Goal: Task Accomplishment & Management: Manage account settings

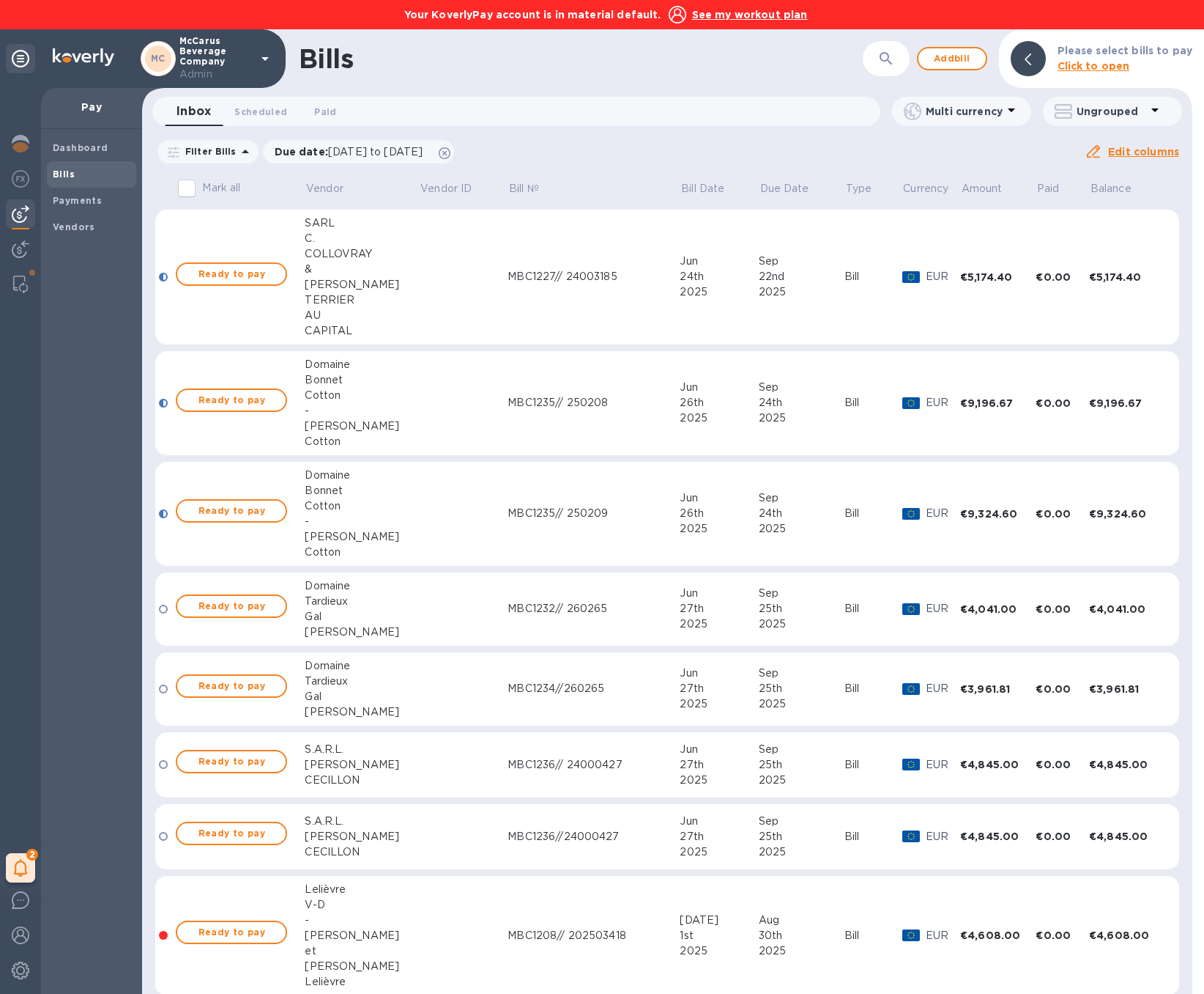
click at [274, 60] on icon at bounding box center [265, 58] width 18 height 18
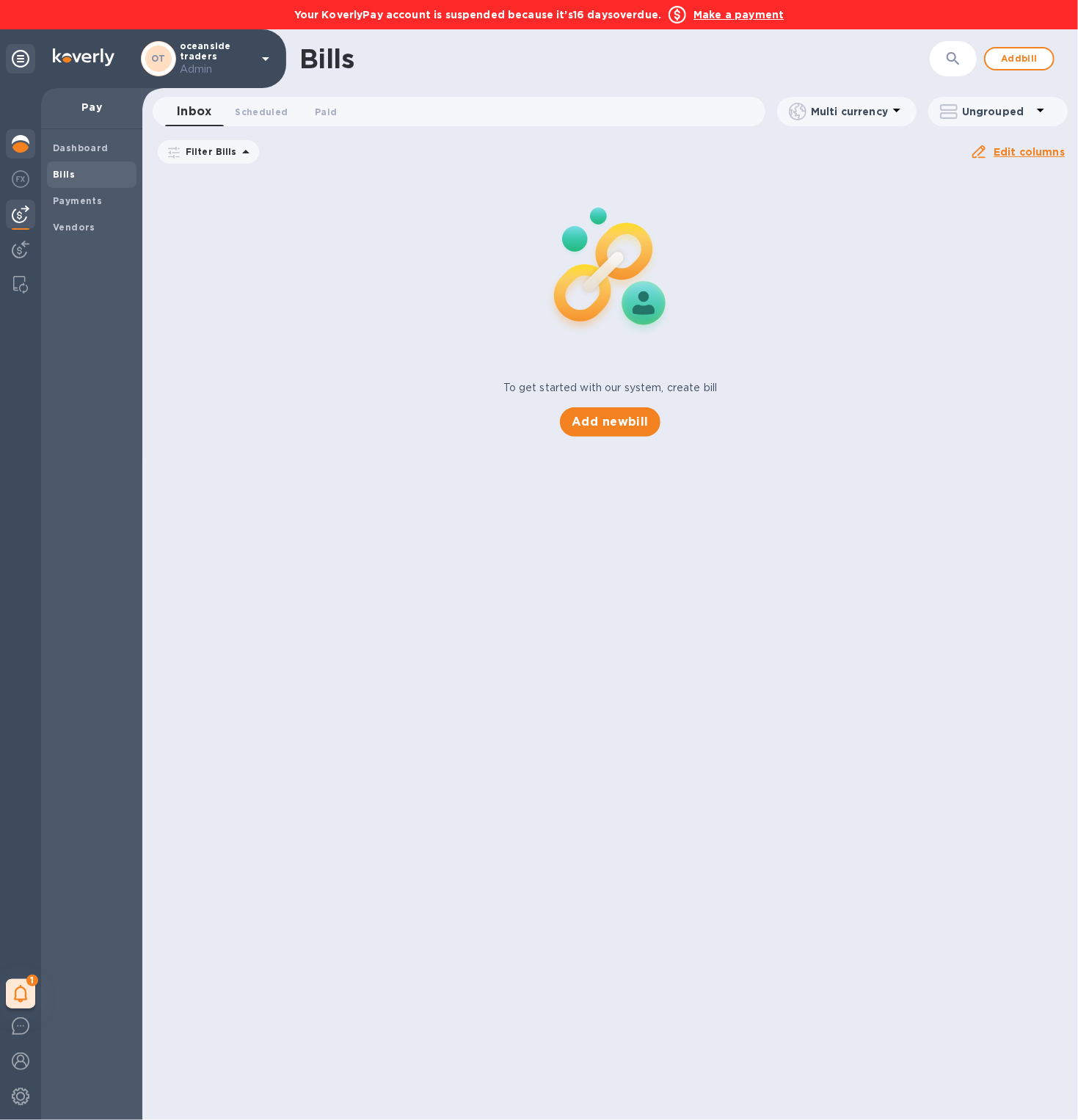
click at [23, 145] on img at bounding box center [20, 143] width 18 height 18
click at [21, 141] on img at bounding box center [20, 143] width 18 height 18
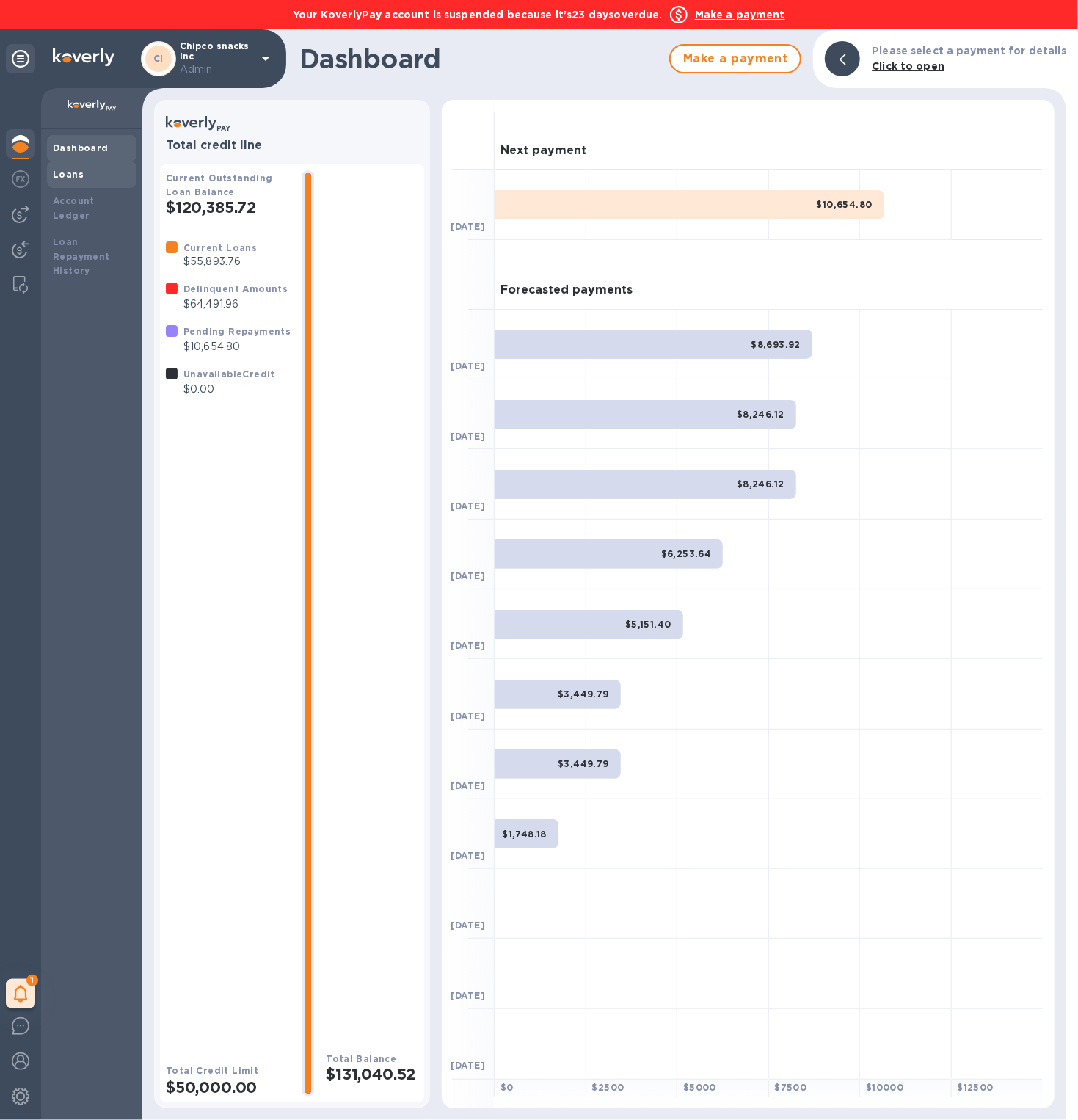
click at [82, 181] on div "Loans" at bounding box center [91, 174] width 78 height 15
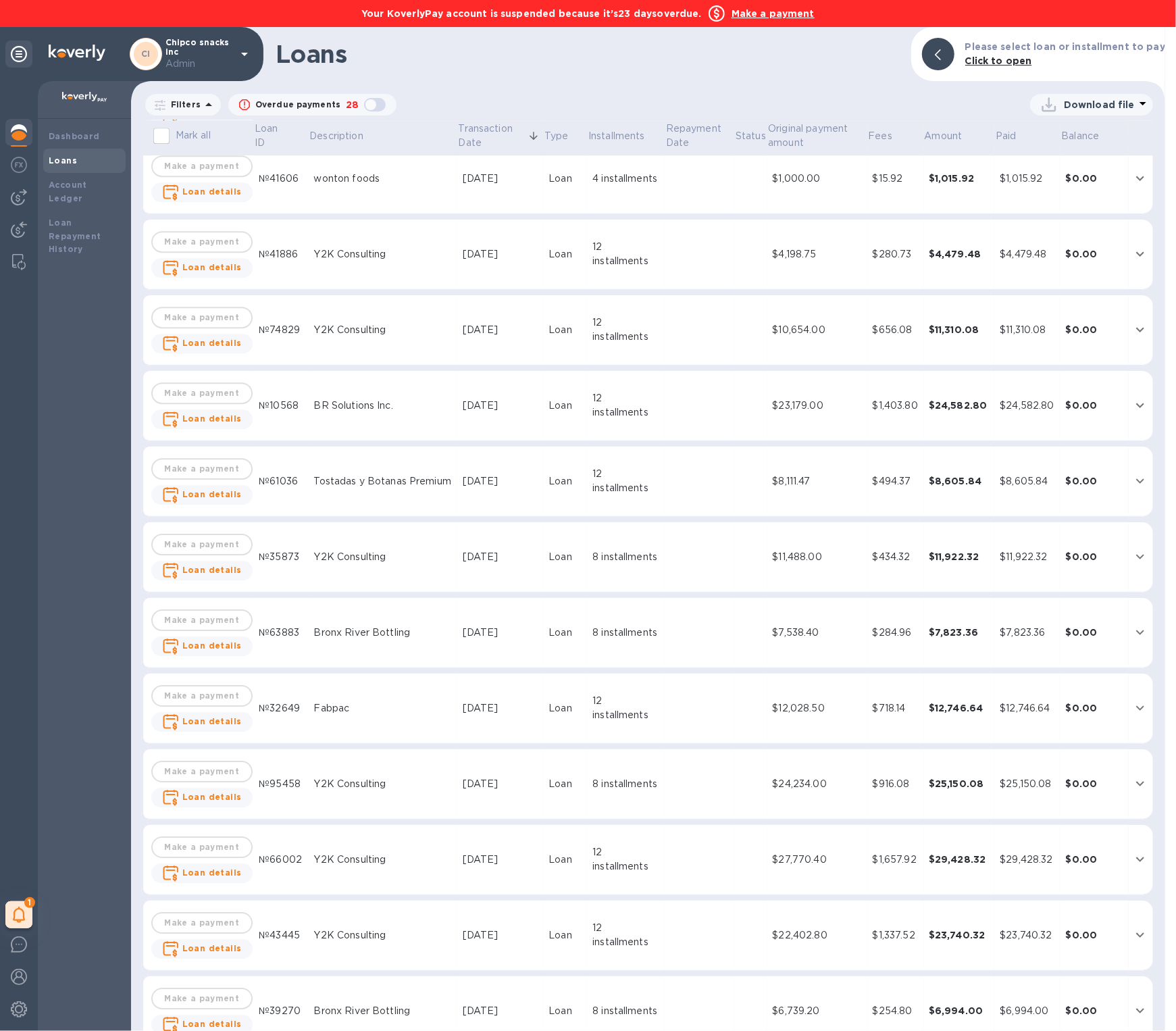
scroll to position [2763, 0]
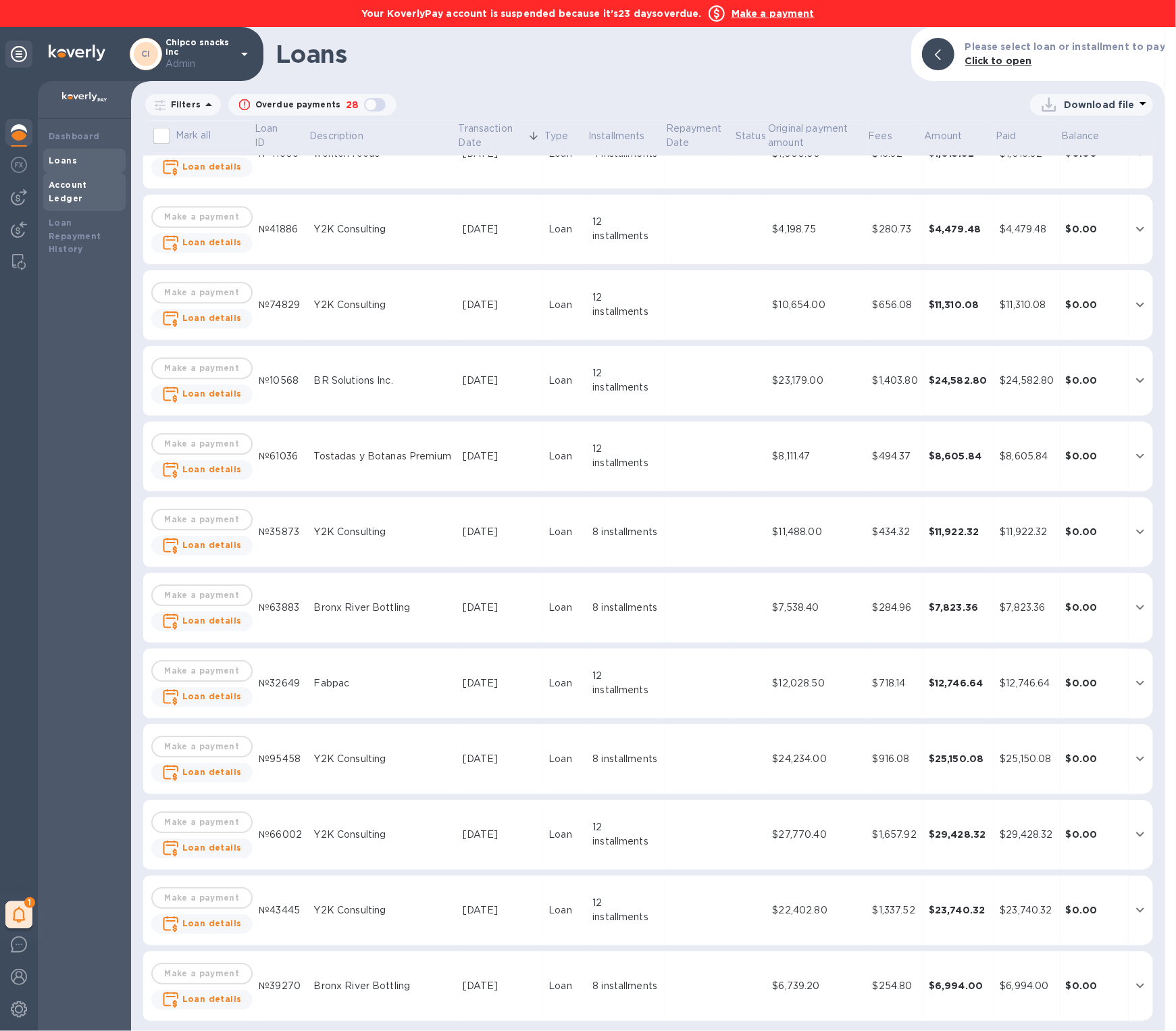
click at [78, 187] on b "Account Ledger" at bounding box center [68, 192] width 38 height 24
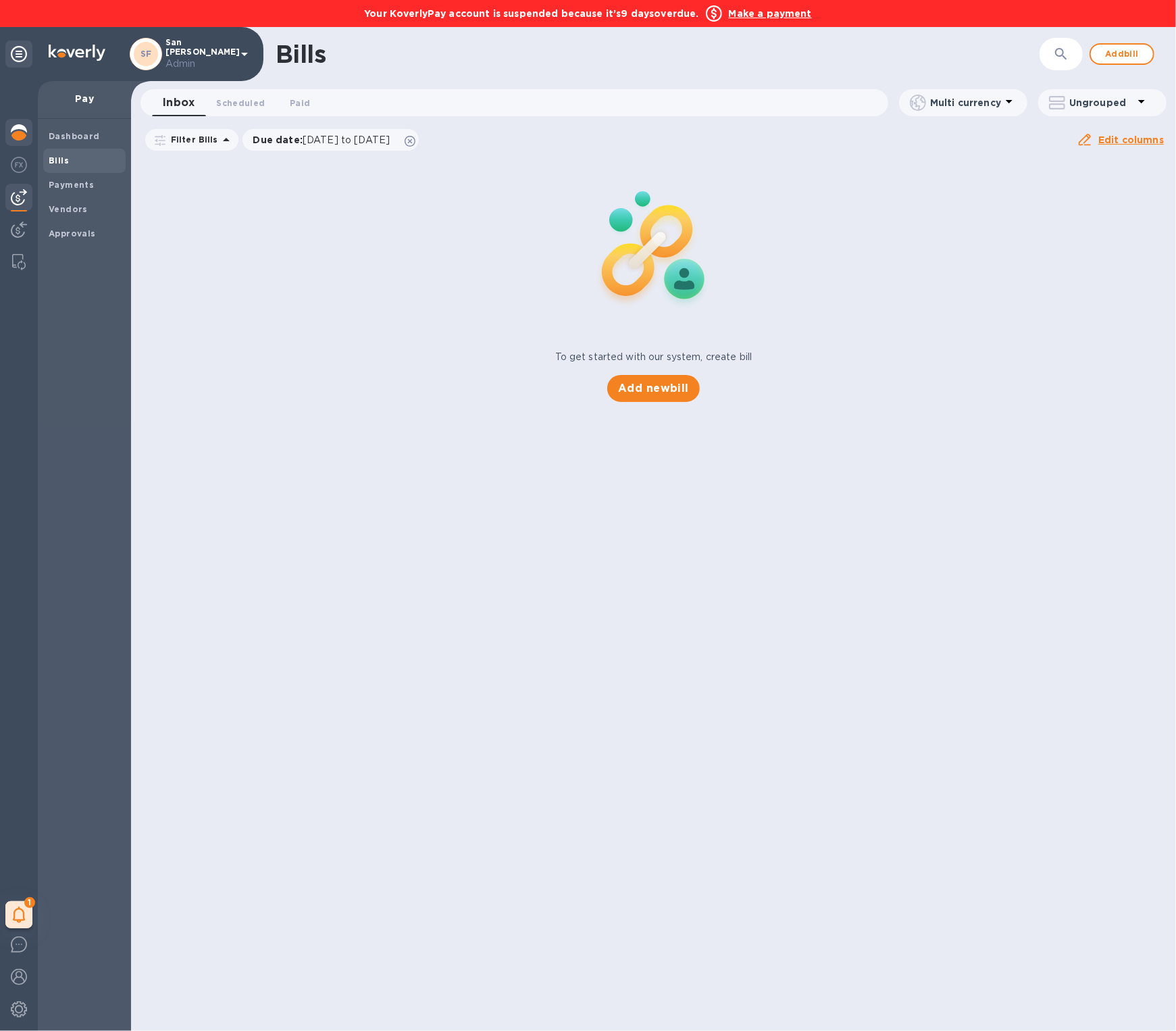
click at [18, 125] on img at bounding box center [19, 132] width 16 height 17
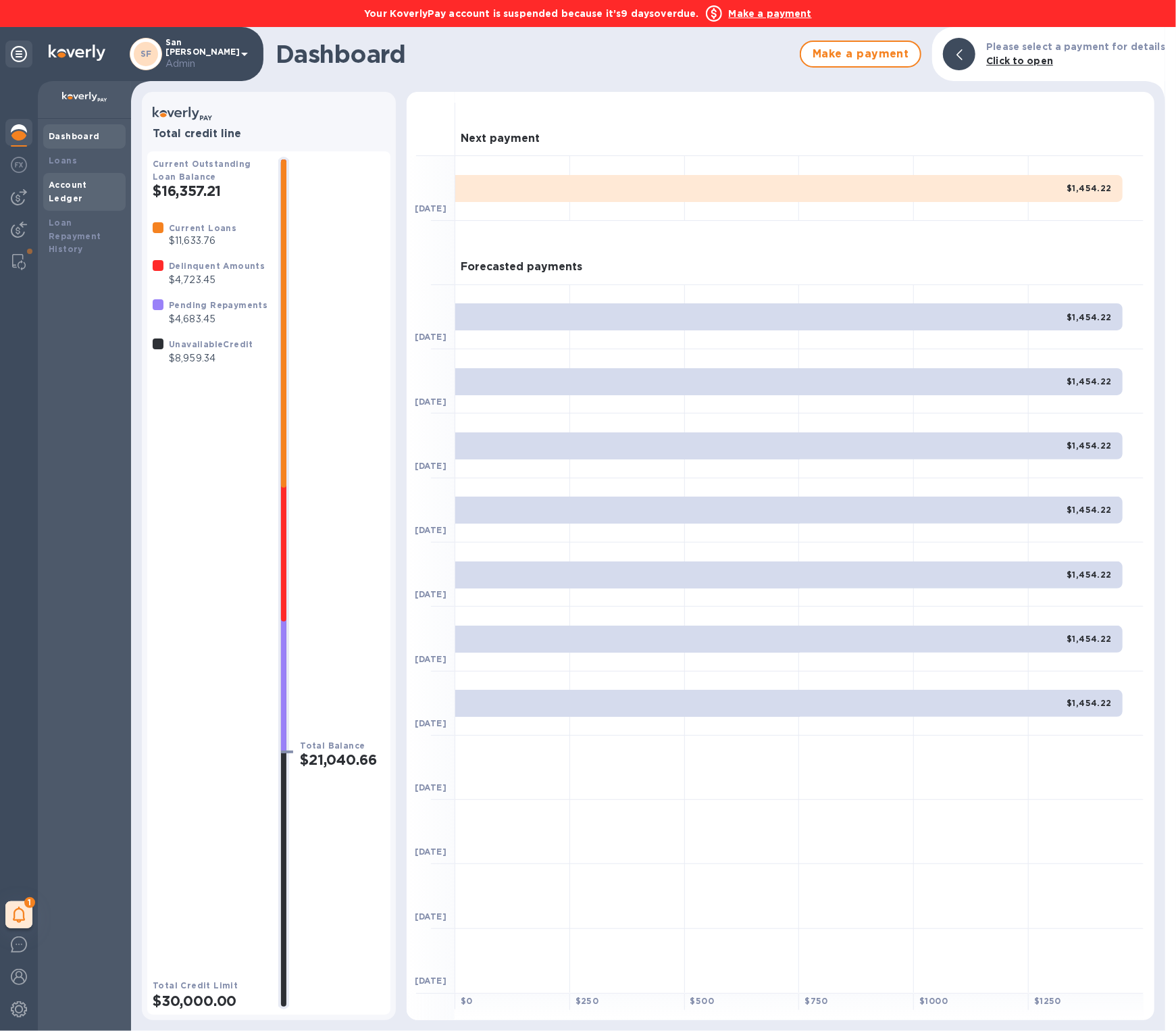
click at [78, 181] on b "Account Ledger" at bounding box center [68, 192] width 38 height 24
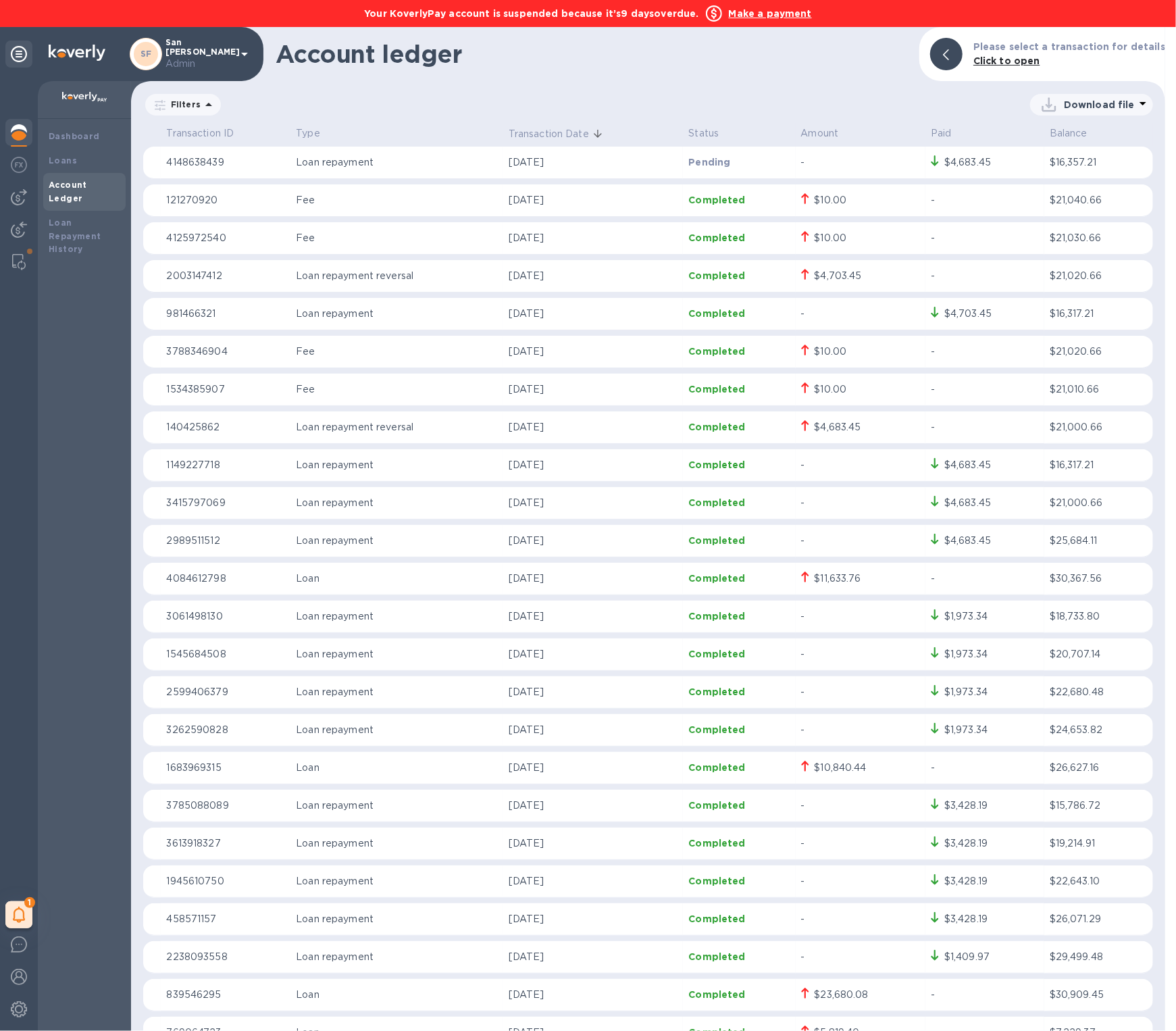
click at [25, 132] on img at bounding box center [19, 132] width 16 height 17
